Goal: Find specific page/section

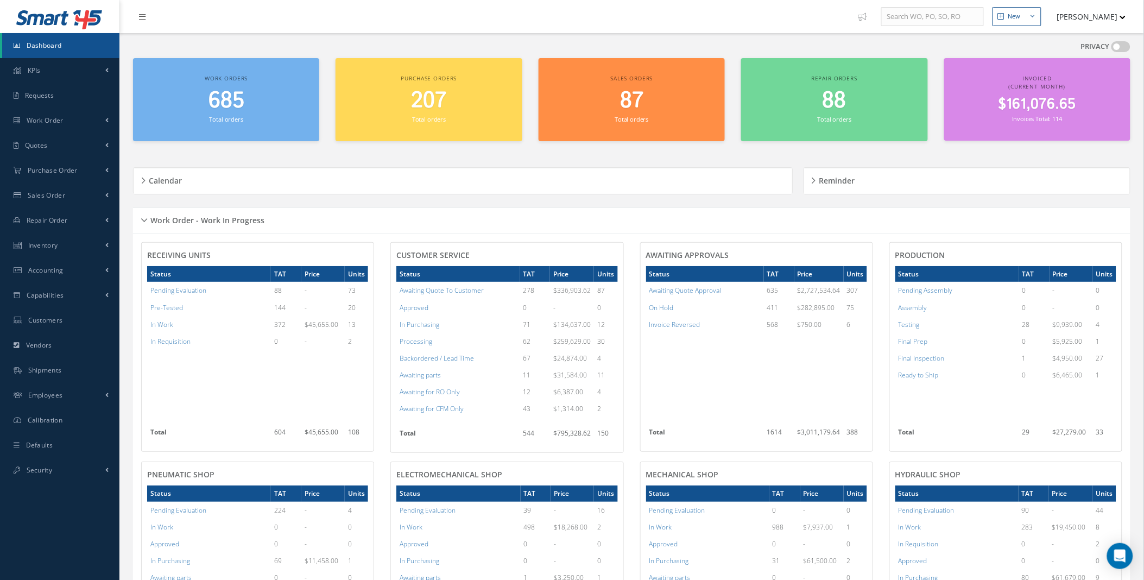
click at [1046, 95] on span "$161,076.65" at bounding box center [1038, 104] width 78 height 21
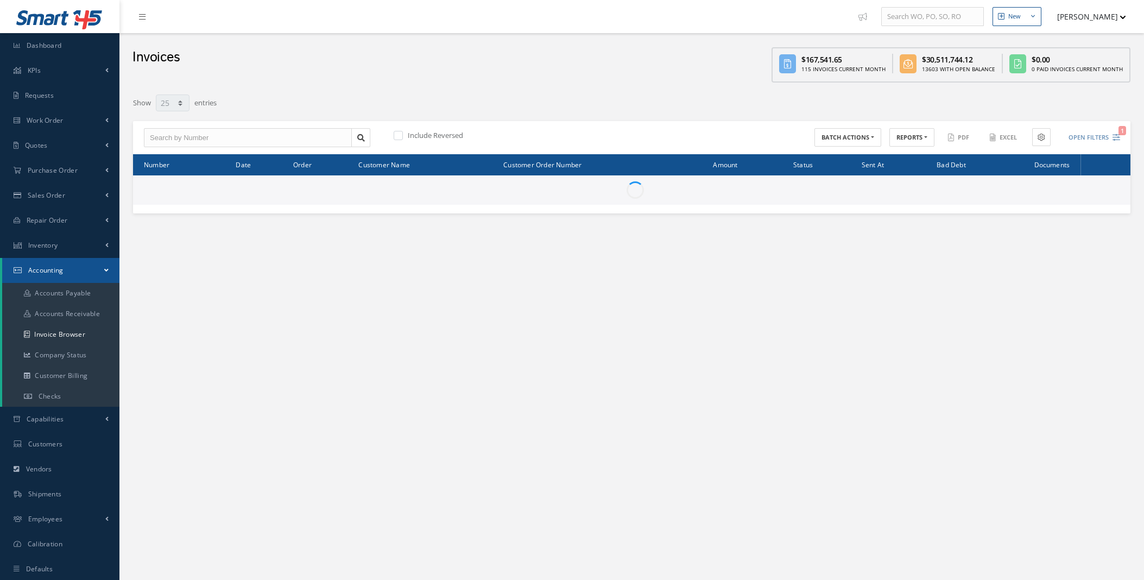
select select "25"
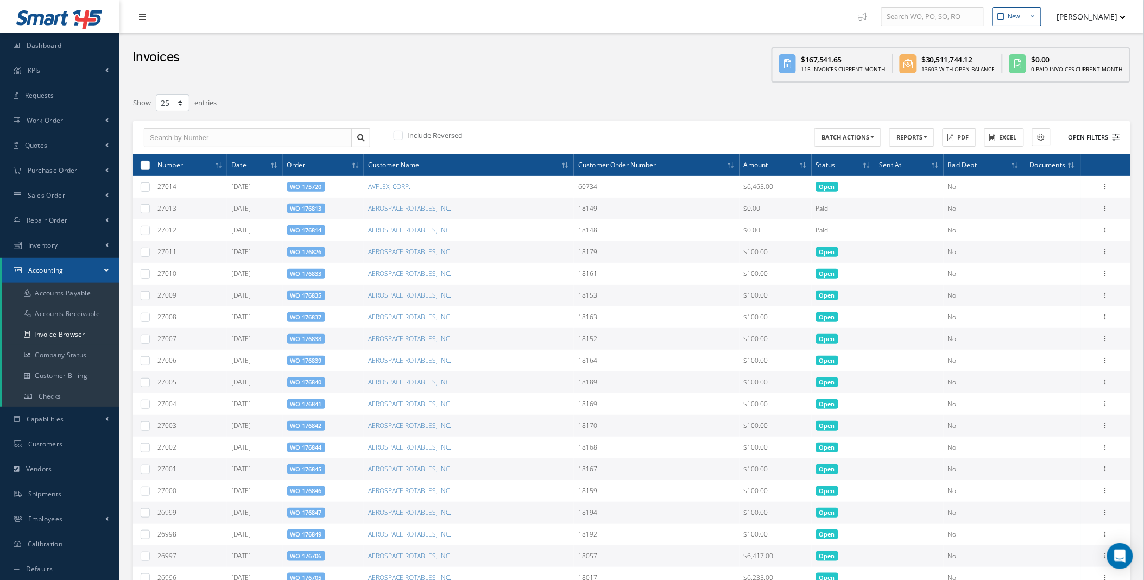
click at [1106, 137] on button "Open Filters" at bounding box center [1089, 138] width 61 height 18
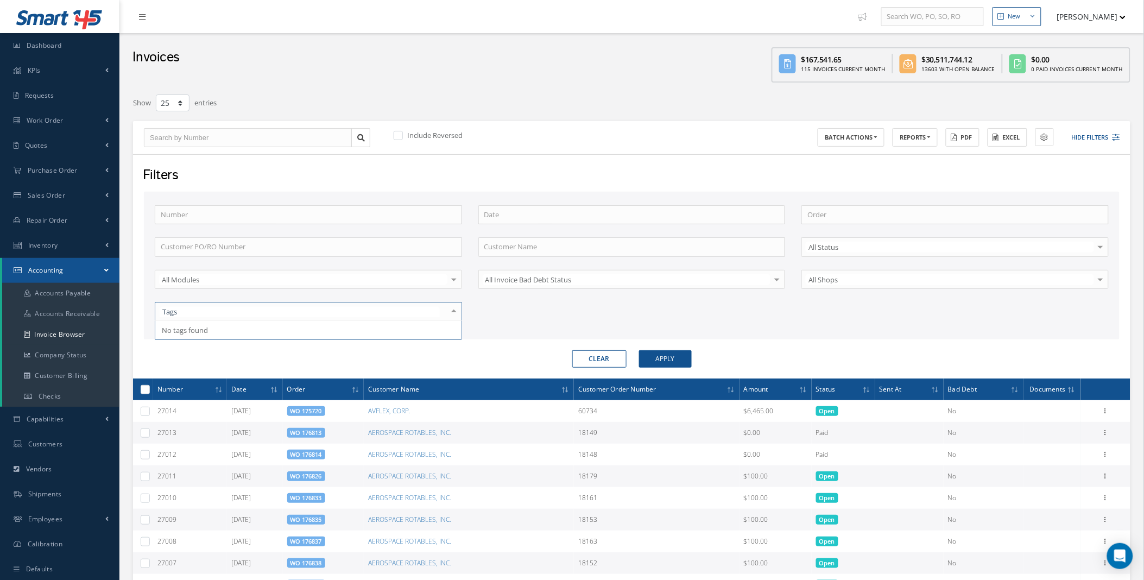
click at [396, 313] on div at bounding box center [308, 311] width 307 height 19
click at [396, 313] on input "text" at bounding box center [300, 312] width 280 height 10
click at [452, 276] on div at bounding box center [453, 279] width 15 height 18
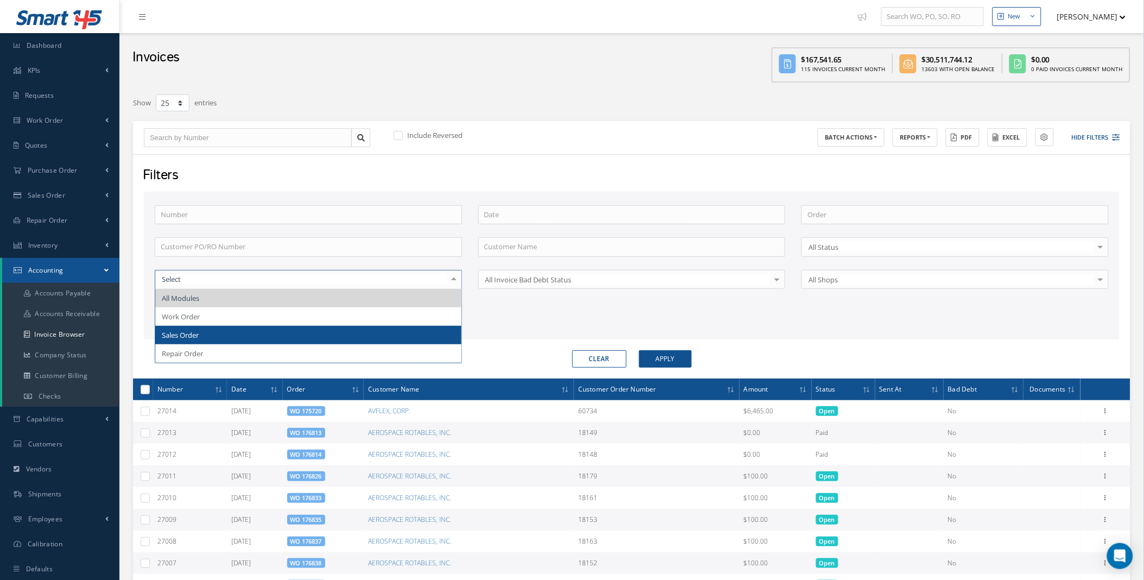
click at [273, 335] on span "Sales Order" at bounding box center [308, 335] width 306 height 18
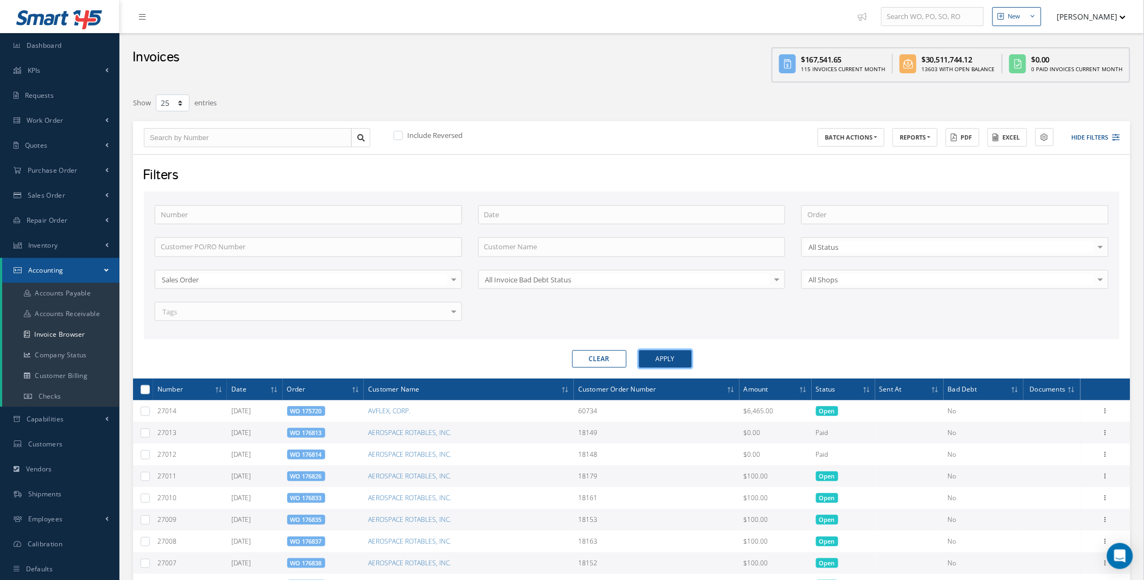
click at [664, 360] on button "Apply" at bounding box center [665, 358] width 53 height 17
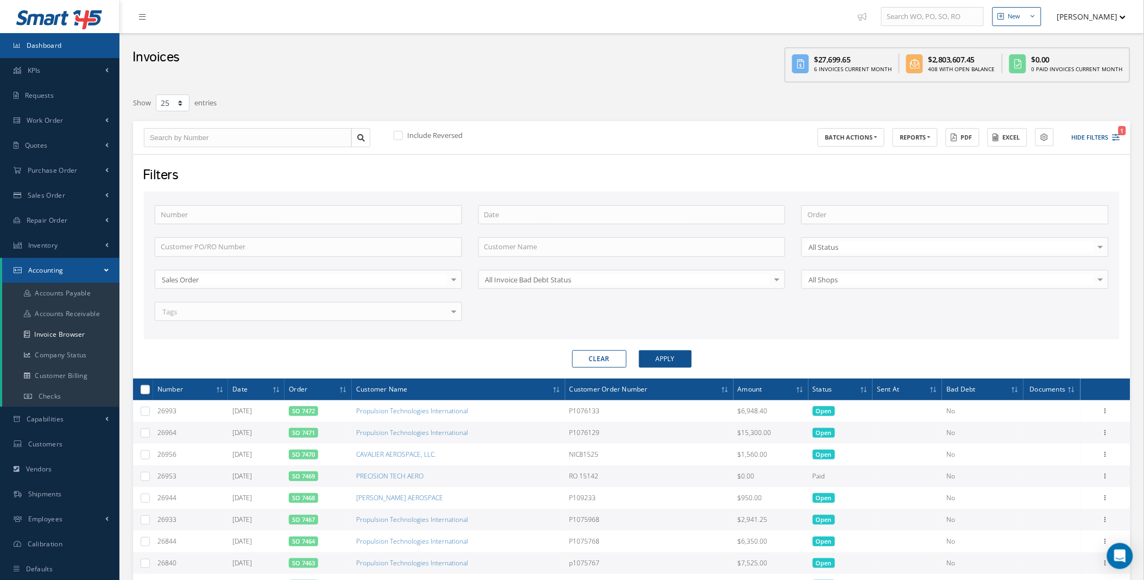
click at [37, 48] on span "Dashboard" at bounding box center [44, 45] width 35 height 9
